Goal: Task Accomplishment & Management: Complete application form

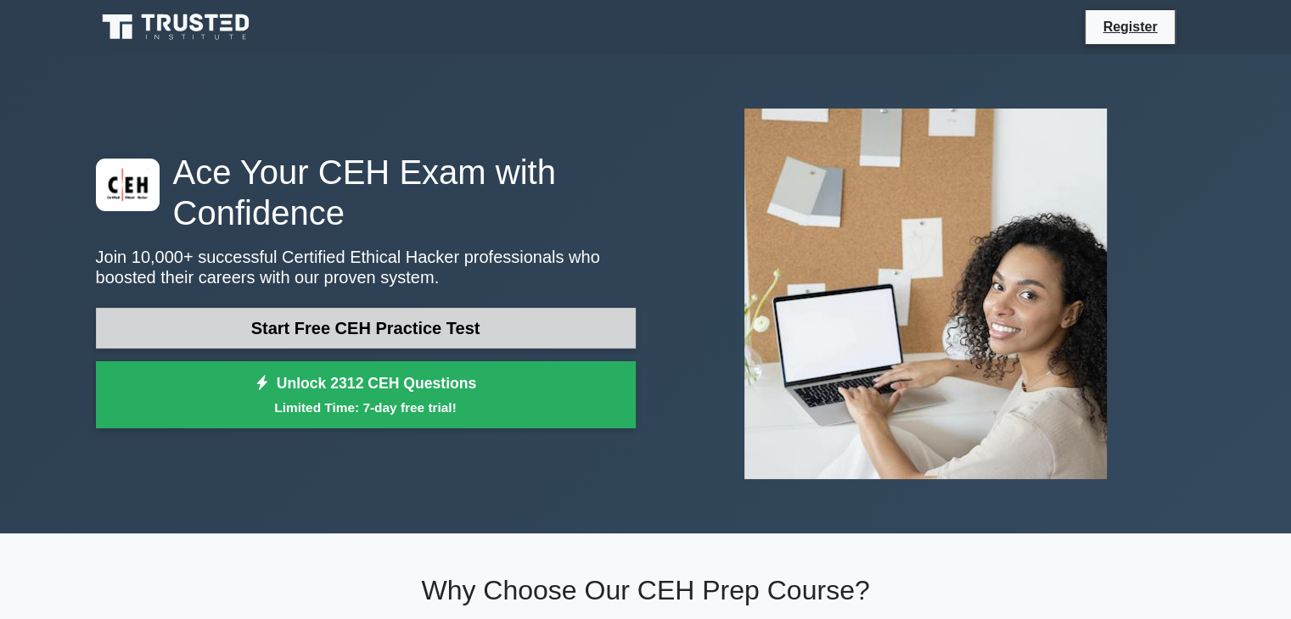
click at [361, 329] on link "Start Free CEH Practice Test" at bounding box center [366, 328] width 540 height 41
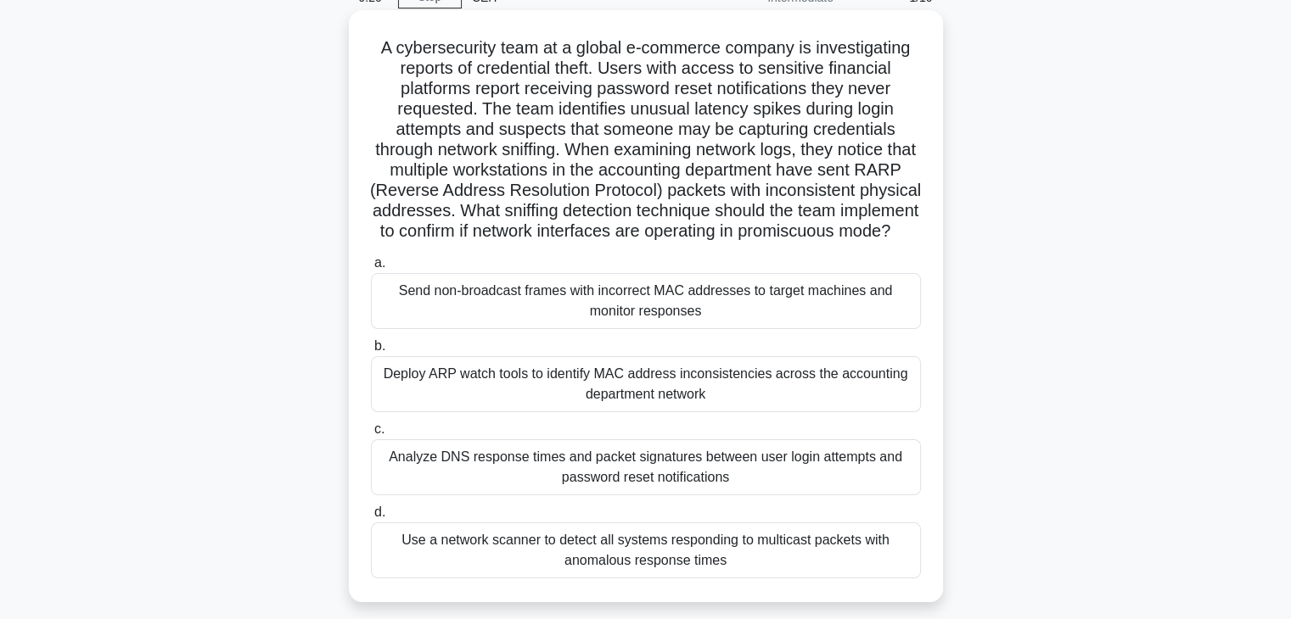
scroll to position [87, 0]
click at [651, 405] on div "Deploy ARP watch tools to identify MAC address inconsistencies across the accou…" at bounding box center [646, 383] width 550 height 56
click at [371, 350] on input "b. Deploy ARP watch tools to identify MAC address inconsistencies across the ac…" at bounding box center [371, 344] width 0 height 11
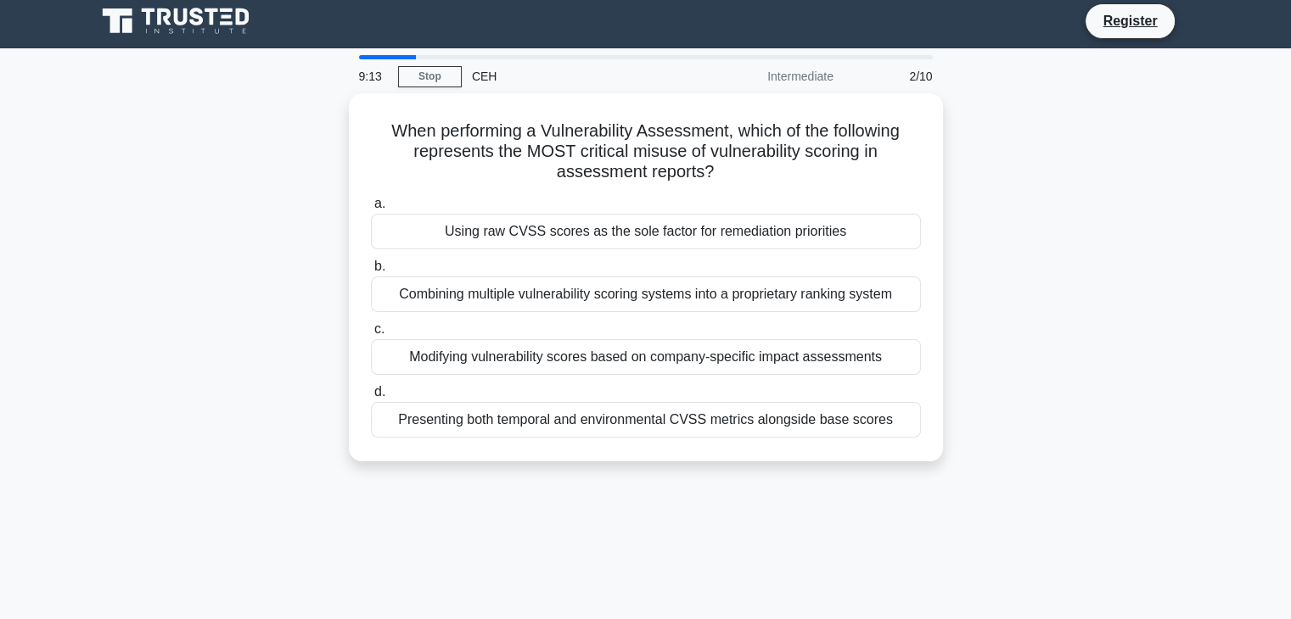
scroll to position [0, 0]
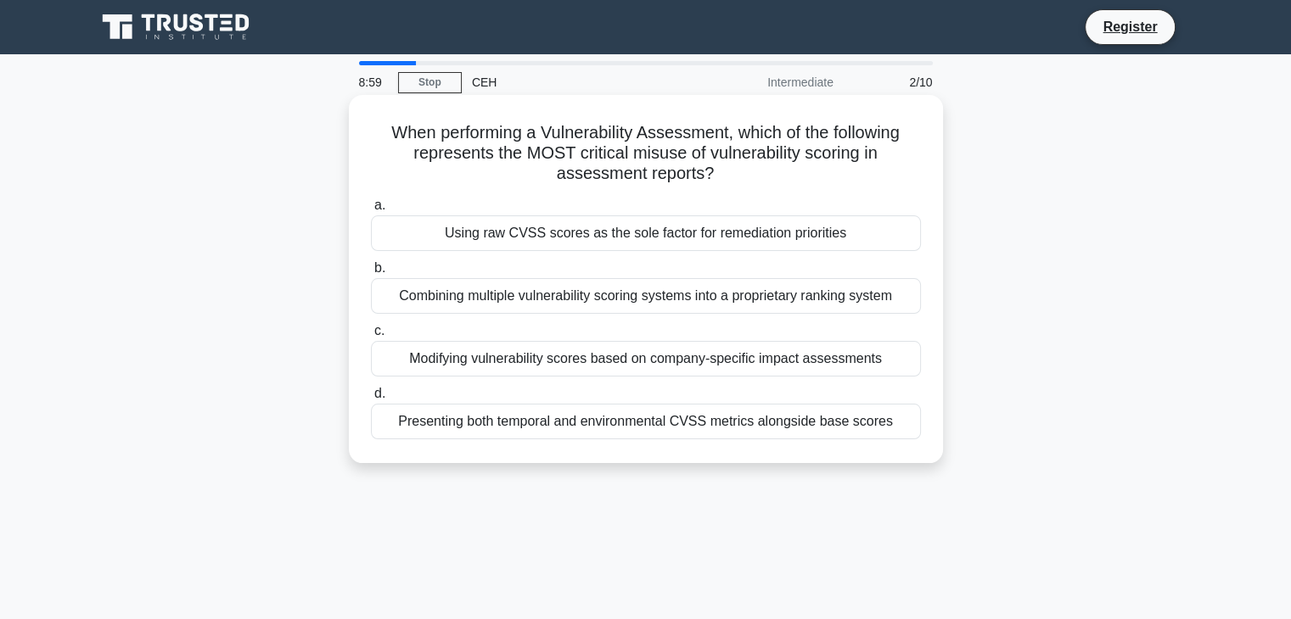
click at [698, 309] on div "Combining multiple vulnerability scoring systems into a proprietary ranking sys…" at bounding box center [646, 296] width 550 height 36
click at [371, 274] on input "b. Combining multiple vulnerability scoring systems into a proprietary ranking …" at bounding box center [371, 268] width 0 height 11
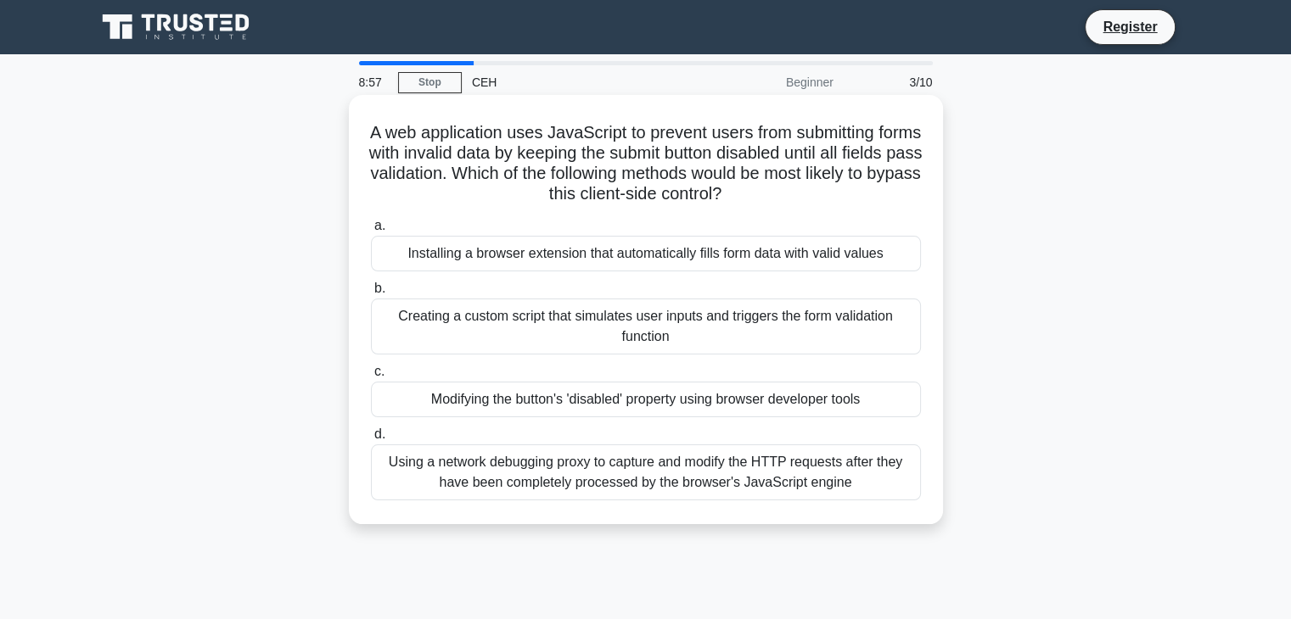
click at [601, 404] on div "Modifying the button's 'disabled' property using browser developer tools" at bounding box center [646, 400] width 550 height 36
click at [371, 378] on input "c. Modifying the button's 'disabled' property using browser developer tools" at bounding box center [371, 372] width 0 height 11
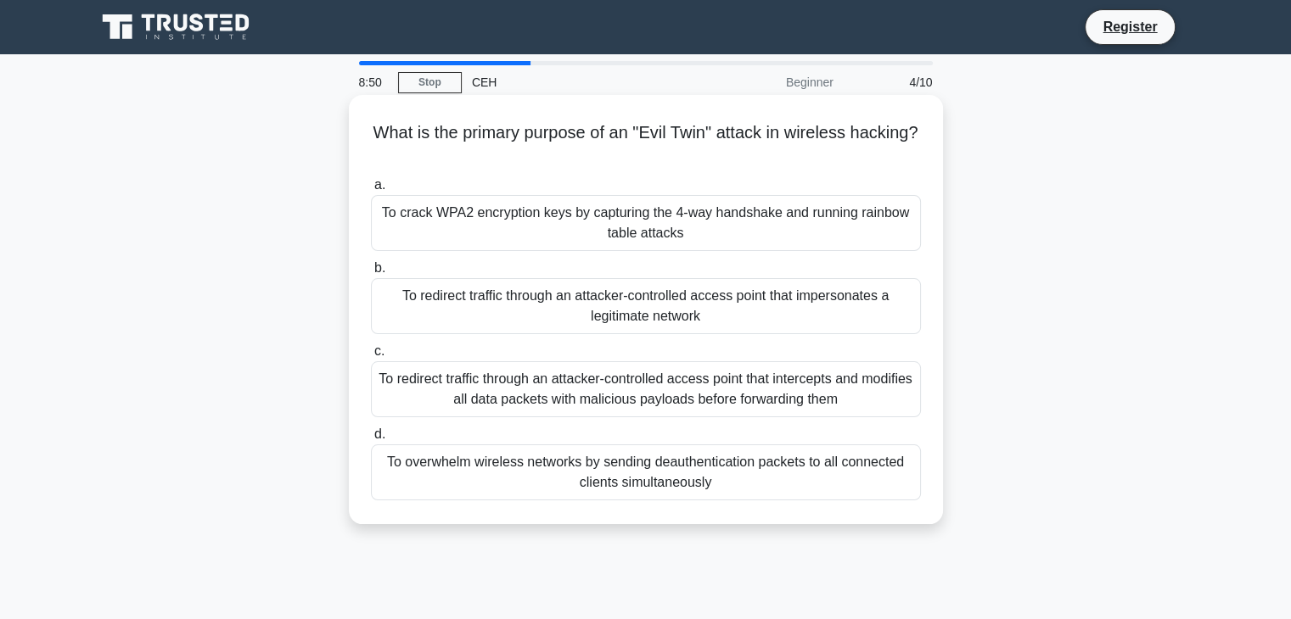
click at [636, 466] on div "To overwhelm wireless networks by sending deauthentication packets to all conne…" at bounding box center [646, 473] width 550 height 56
click at [371, 440] on input "d. To overwhelm wireless networks by sending deauthentication packets to all co…" at bounding box center [371, 434] width 0 height 11
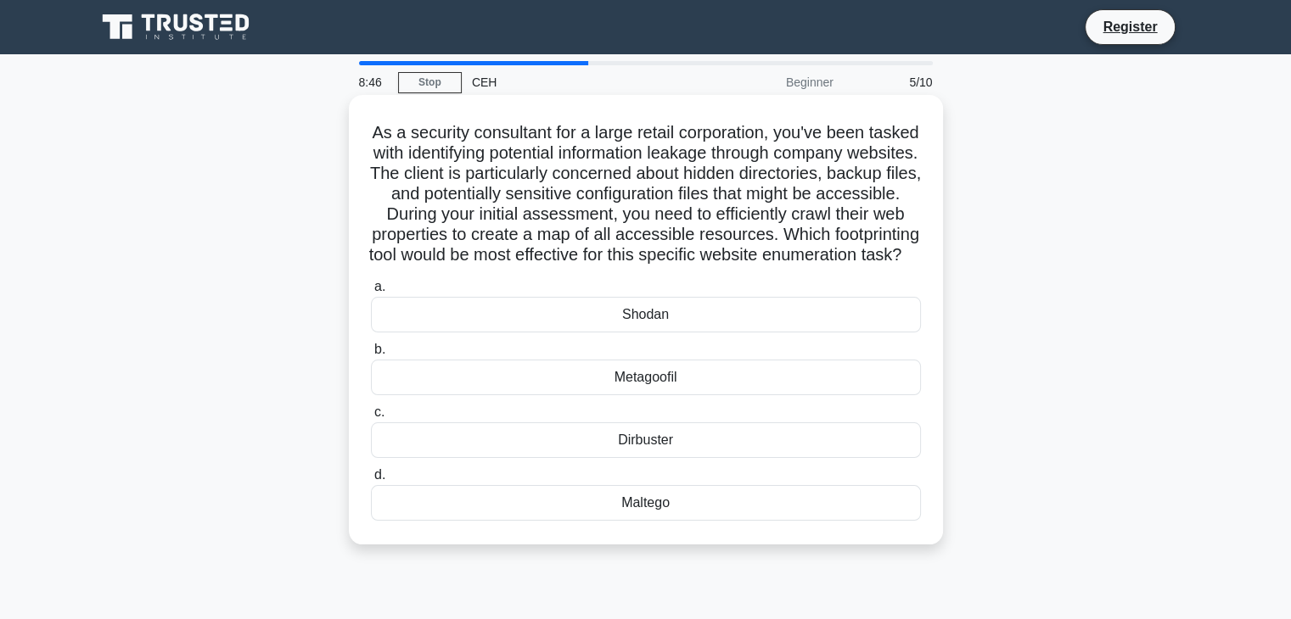
click at [591, 333] on div "Shodan" at bounding box center [646, 315] width 550 height 36
click at [371, 293] on input "a. Shodan" at bounding box center [371, 287] width 0 height 11
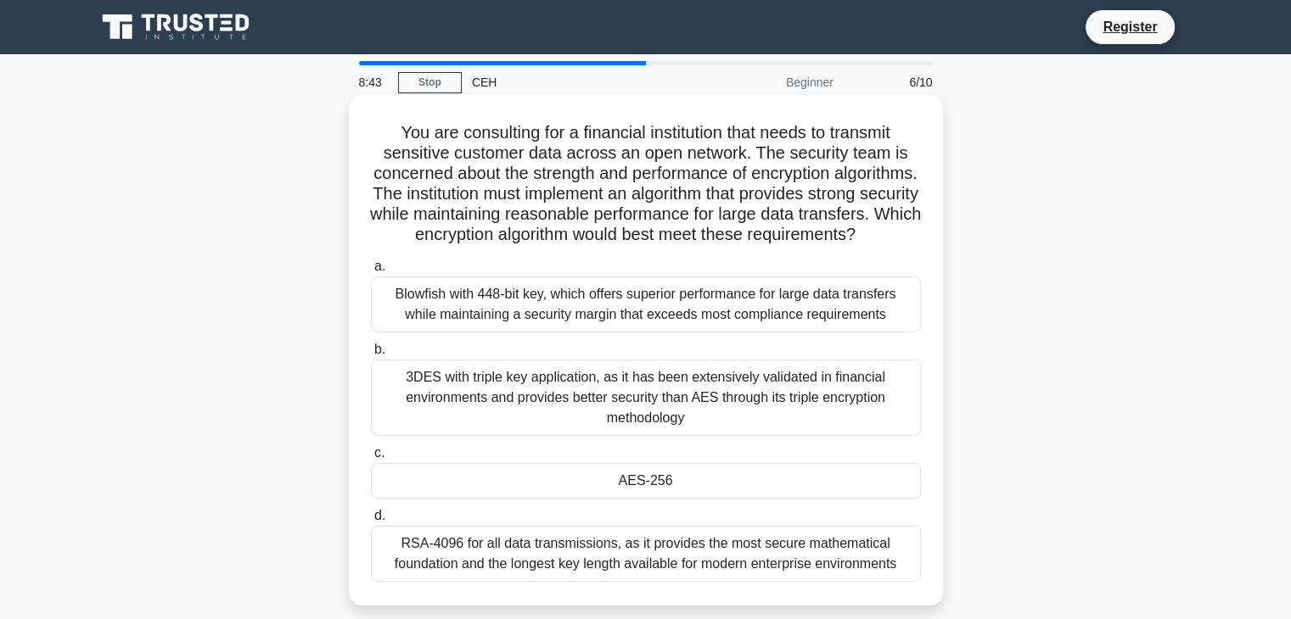
click at [572, 486] on div "AES-256" at bounding box center [646, 481] width 550 height 36
click at [371, 459] on input "c. AES-256" at bounding box center [371, 453] width 0 height 11
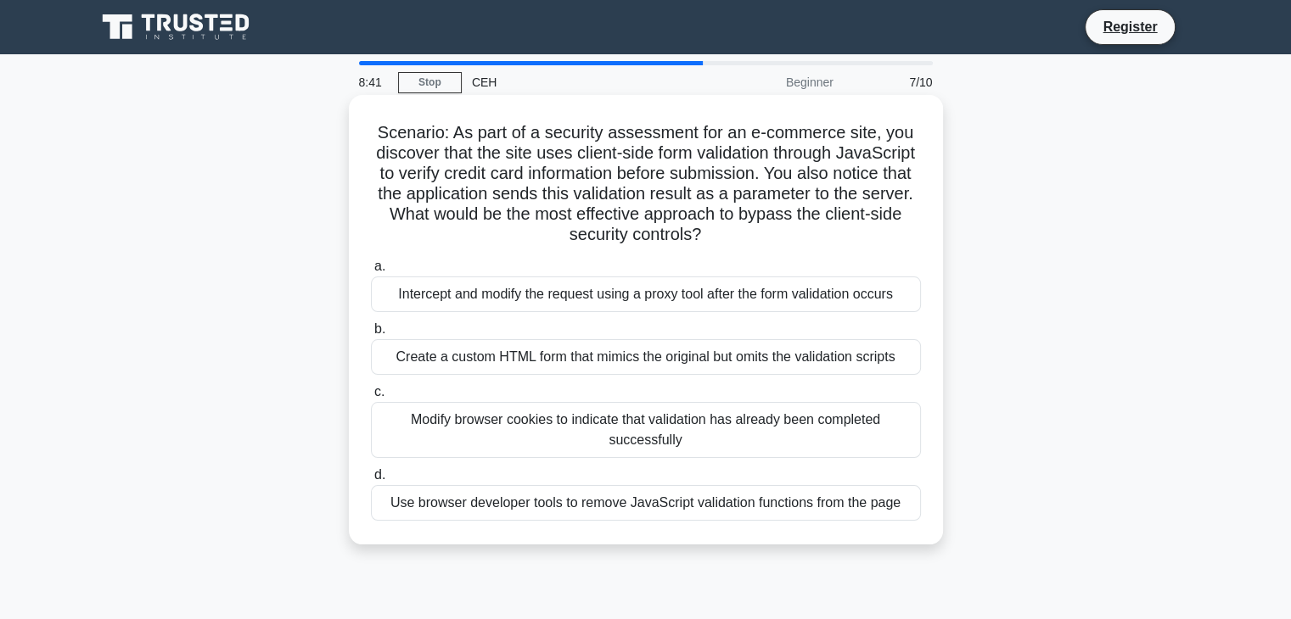
click at [567, 344] on div "Create a custom HTML form that mimics the original but omits the validation scr…" at bounding box center [646, 357] width 550 height 36
click at [371, 335] on input "b. Create a custom HTML form that mimics the original but omits the validation …" at bounding box center [371, 329] width 0 height 11
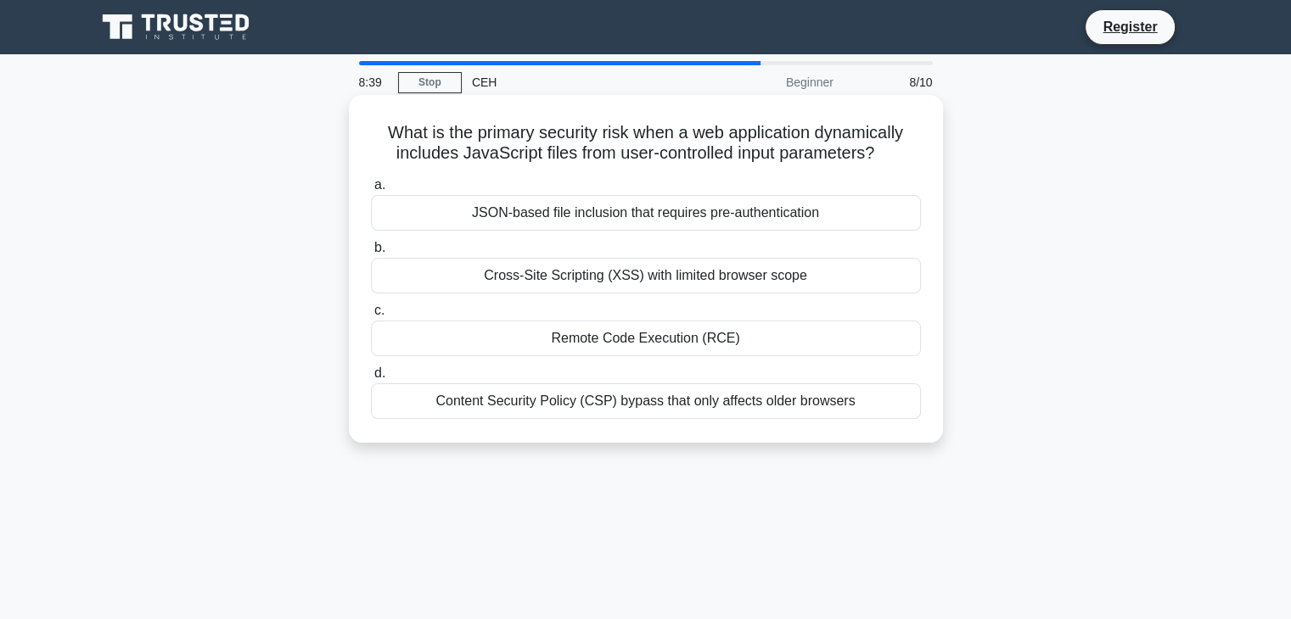
click at [621, 410] on div "Content Security Policy (CSP) bypass that only affects older browsers" at bounding box center [646, 402] width 550 height 36
click at [371, 379] on input "d. Content Security Policy (CSP) bypass that only affects older browsers" at bounding box center [371, 373] width 0 height 11
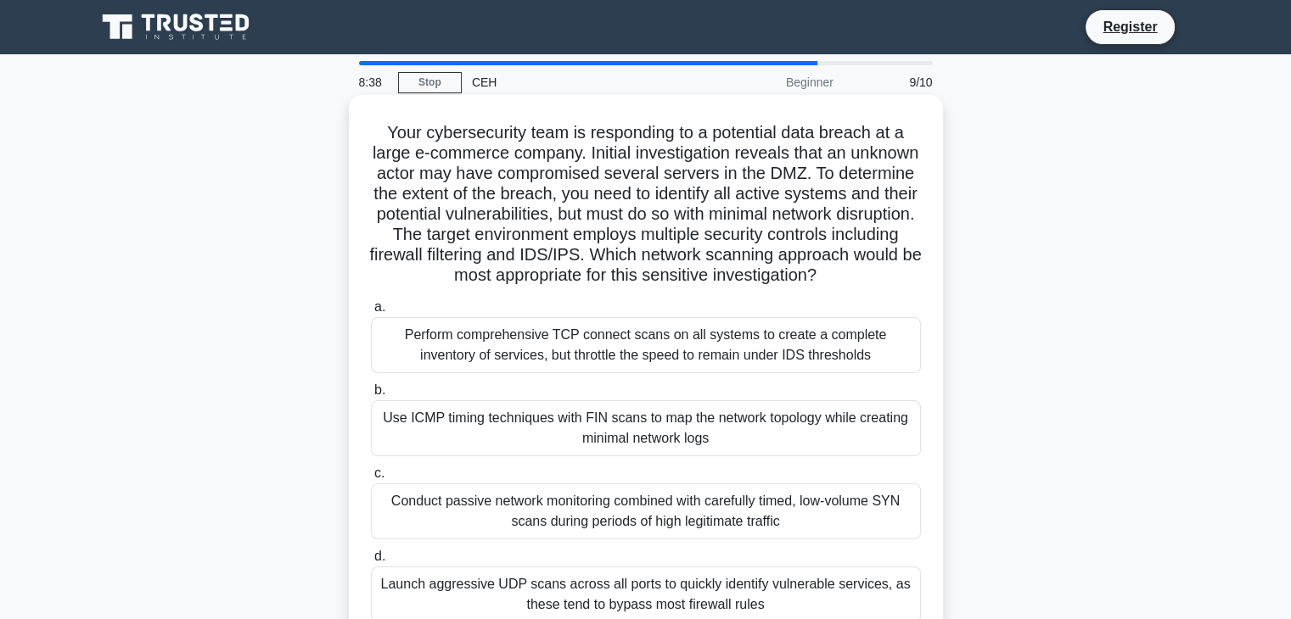
click at [618, 358] on div "Perform comprehensive TCP connect scans on all systems to create a complete inv…" at bounding box center [646, 345] width 550 height 56
click at [371, 313] on input "a. Perform comprehensive TCP connect scans on all systems to create a complete …" at bounding box center [371, 307] width 0 height 11
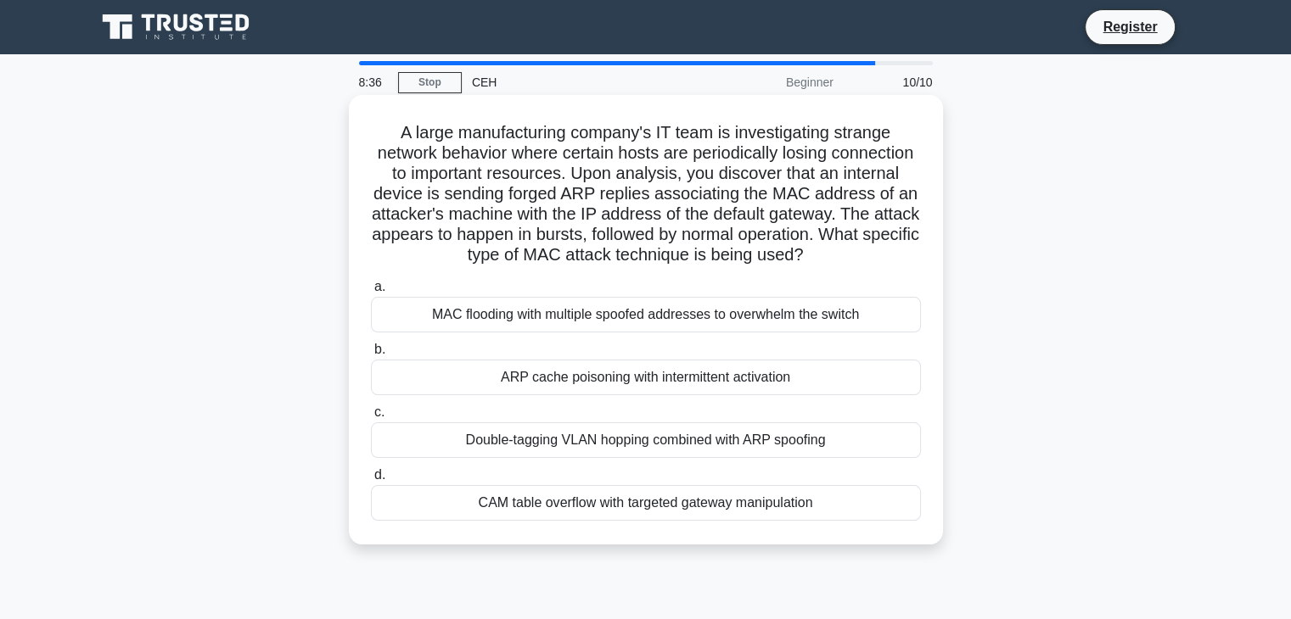
click at [618, 395] on div "ARP cache poisoning with intermittent activation" at bounding box center [646, 378] width 550 height 36
click at [371, 356] on input "b. ARP cache poisoning with intermittent activation" at bounding box center [371, 350] width 0 height 11
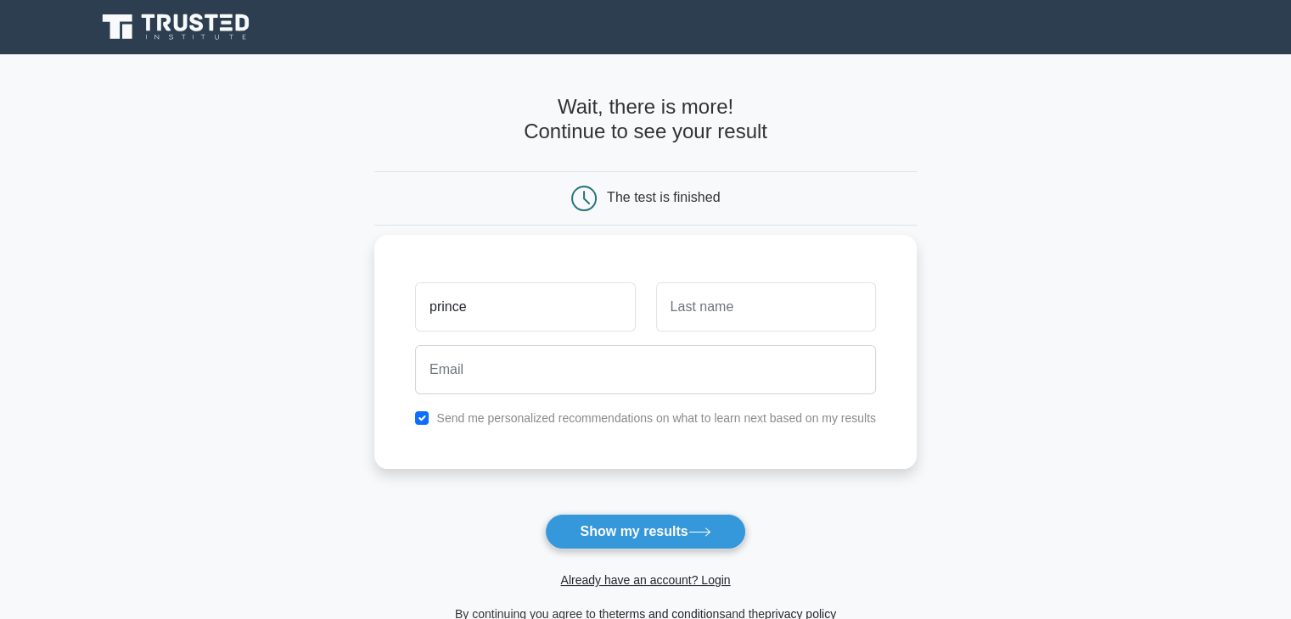
type input "prince"
click at [545, 514] on button "Show my results" at bounding box center [645, 532] width 200 height 36
type input "shah"
click at [545, 514] on button "Show my results" at bounding box center [645, 532] width 200 height 36
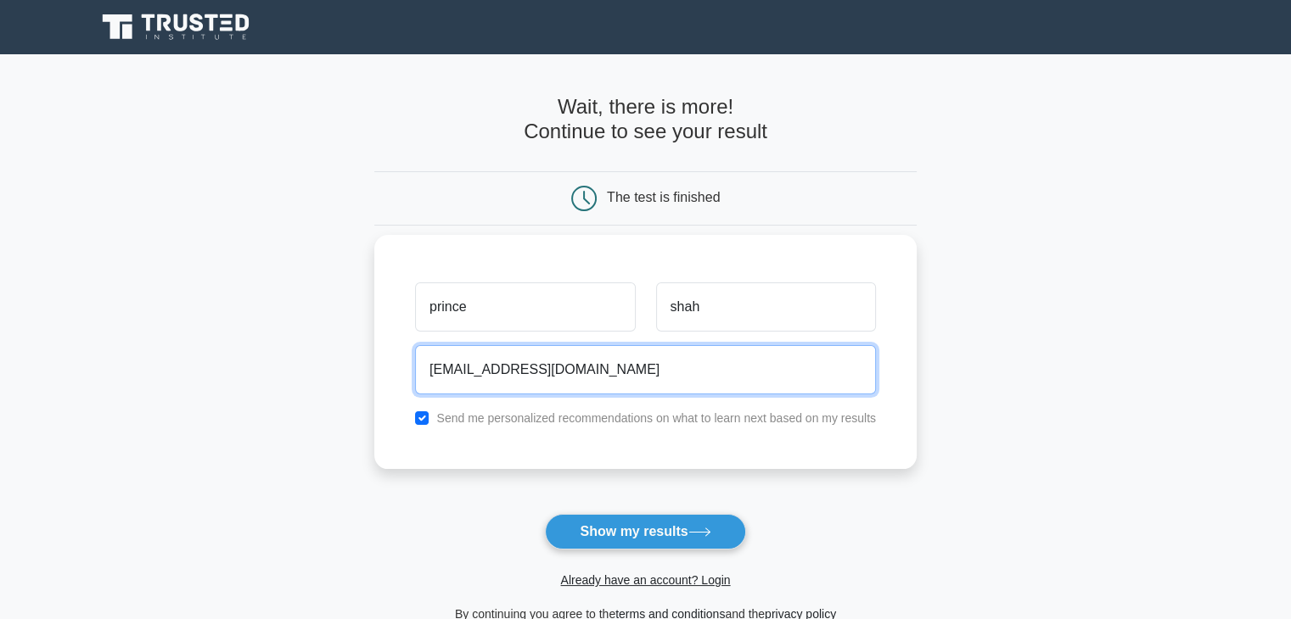
type input "princegupta971742@gmail.com"
click at [545, 514] on button "Show my results" at bounding box center [645, 532] width 200 height 36
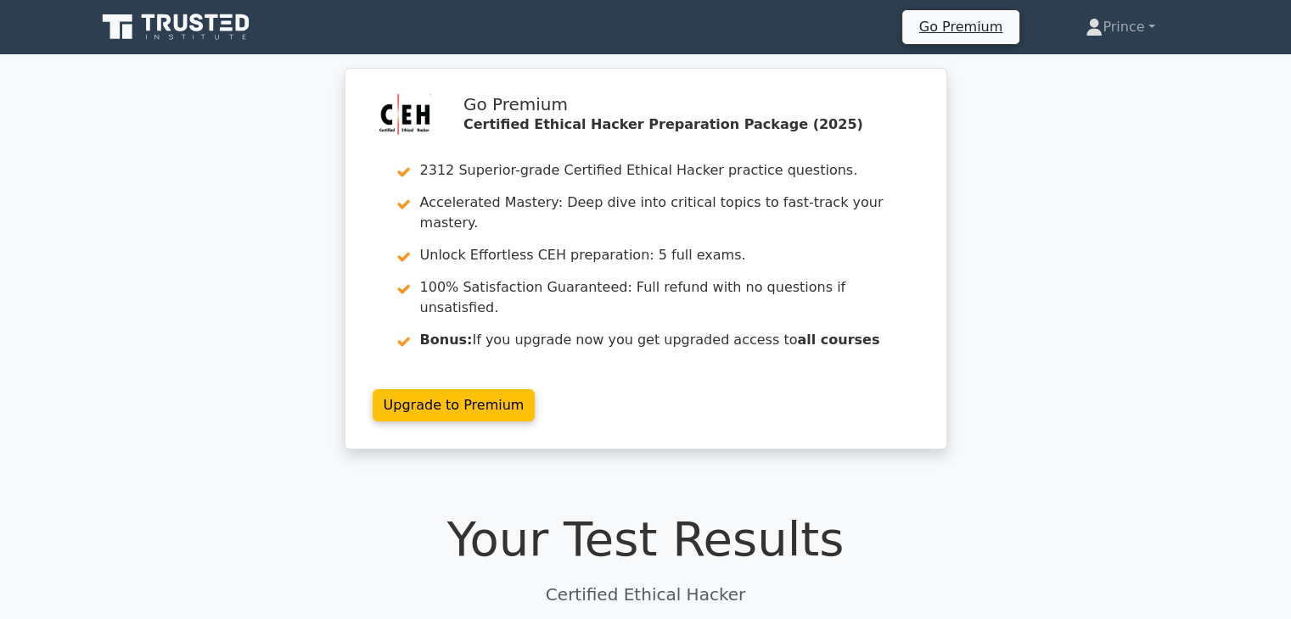
drag, startPoint x: 943, startPoint y: 249, endPoint x: 977, endPoint y: 208, distance: 53.0
click at [977, 208] on div "Go Premium Certified Ethical Hacker Preparation Package (2025) 2312 Superior-gr…" at bounding box center [645, 269] width 1291 height 402
